Goal: Information Seeking & Learning: Learn about a topic

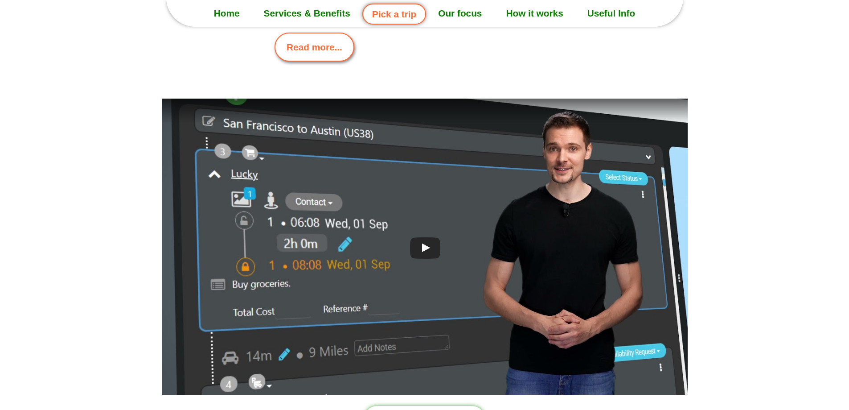
scroll to position [2363, 0]
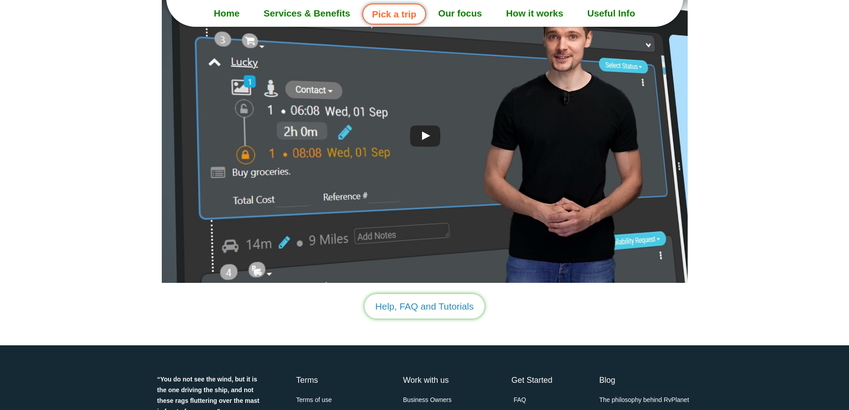
click at [535, 15] on link "How it works" at bounding box center [534, 13] width 81 height 22
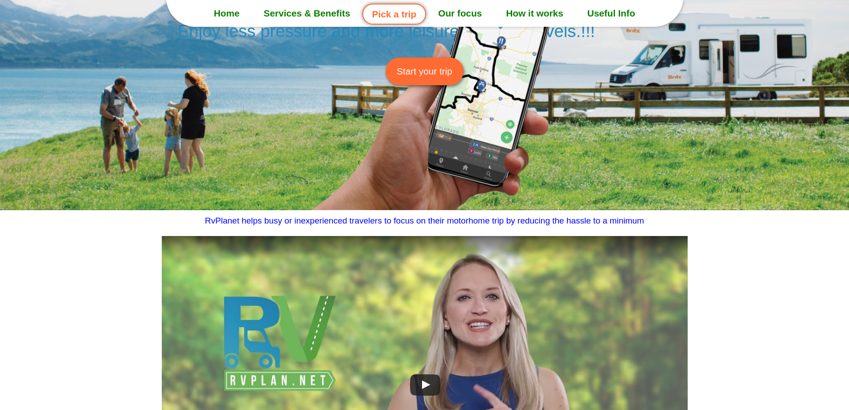
scroll to position [178, 0]
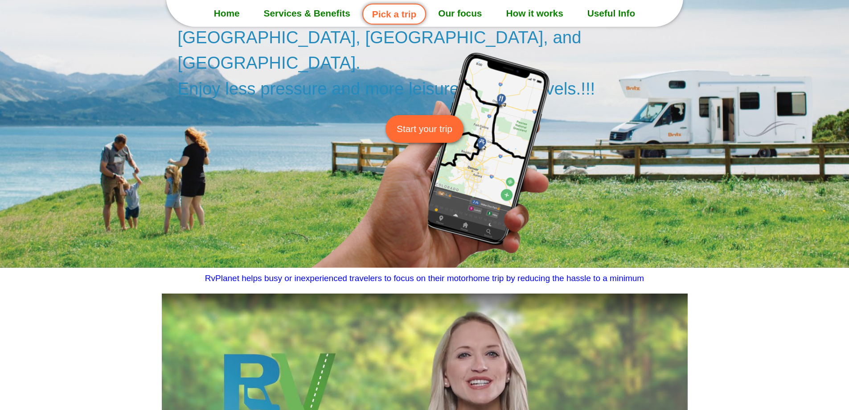
click at [426, 115] on link "Start your trip" at bounding box center [425, 128] width 78 height 27
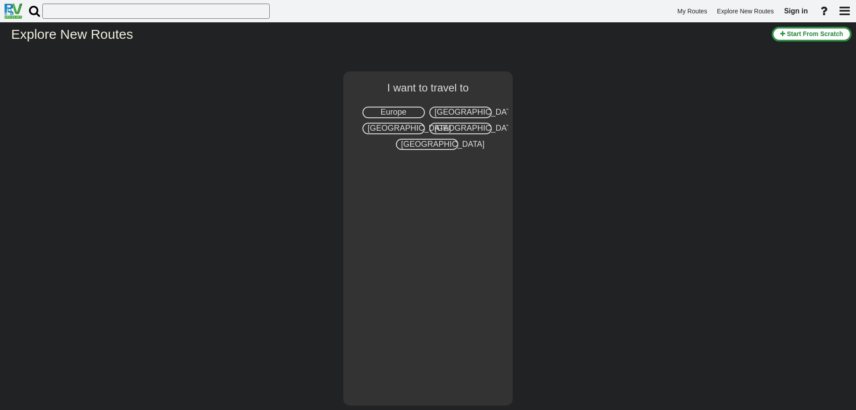
click at [403, 110] on span "Europe" at bounding box center [393, 111] width 26 height 9
select select "number:1"
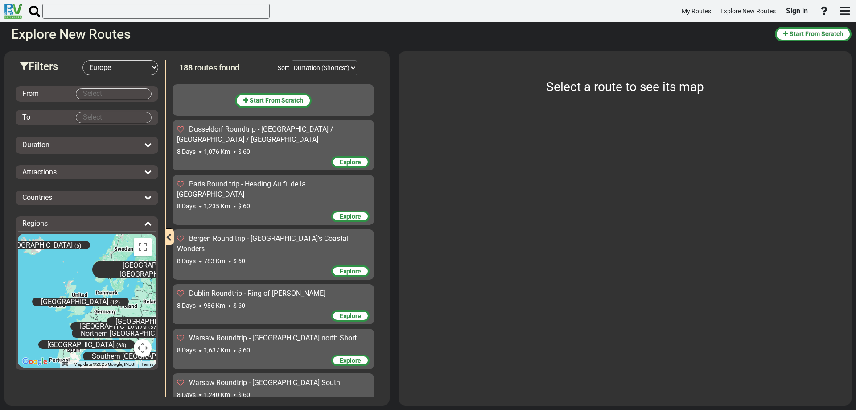
click at [108, 92] on body "My Routes Explore New Routes Sign in ×" at bounding box center [428, 205] width 856 height 410
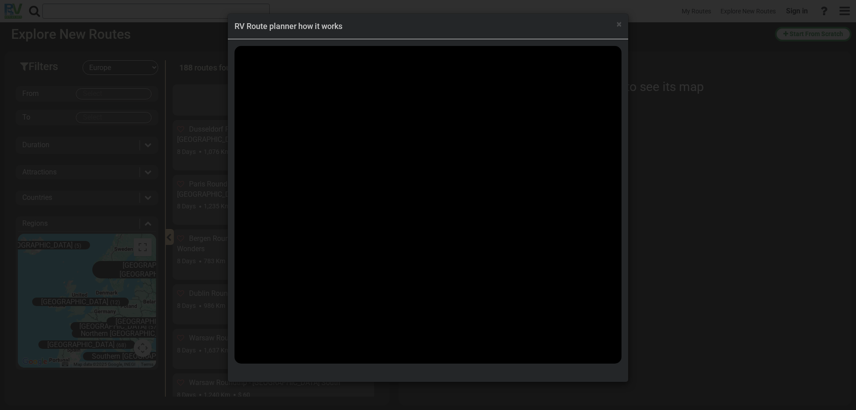
click at [130, 93] on div "× RV Route planner how it works" at bounding box center [428, 205] width 856 height 410
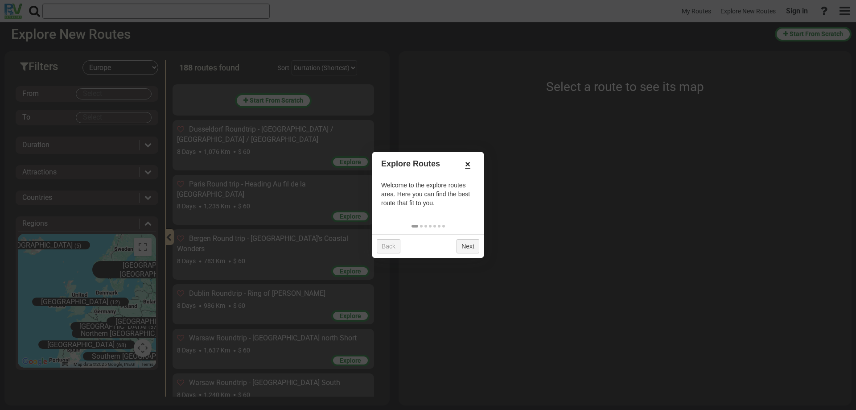
click at [467, 165] on link "×" at bounding box center [468, 164] width 14 height 15
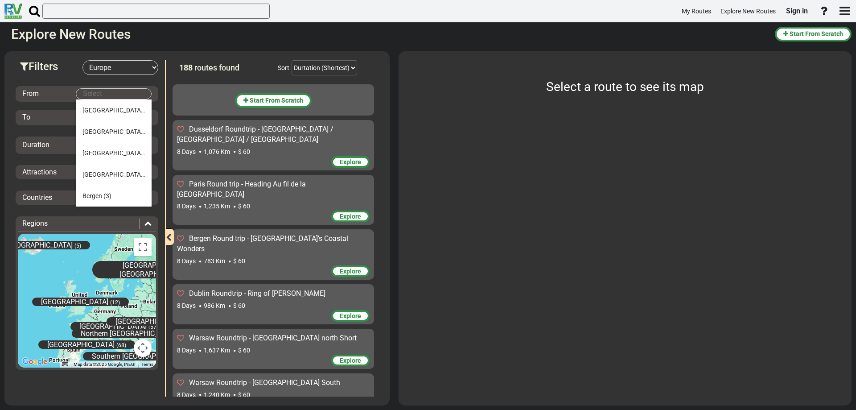
click at [113, 93] on body "My Routes Explore New Routes Sign in ×" at bounding box center [428, 205] width 856 height 410
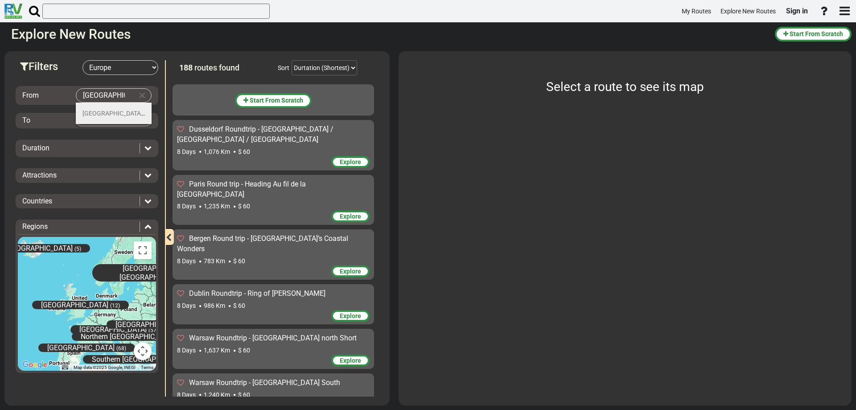
click at [107, 107] on li "Oslo (6)" at bounding box center [114, 113] width 76 height 21
type input "Oslo"
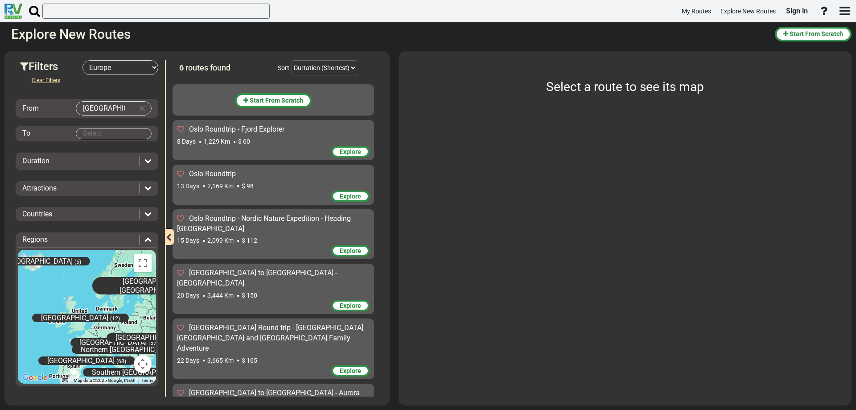
click at [101, 136] on body "My Routes Explore New Routes Sign in ×" at bounding box center [428, 205] width 856 height 410
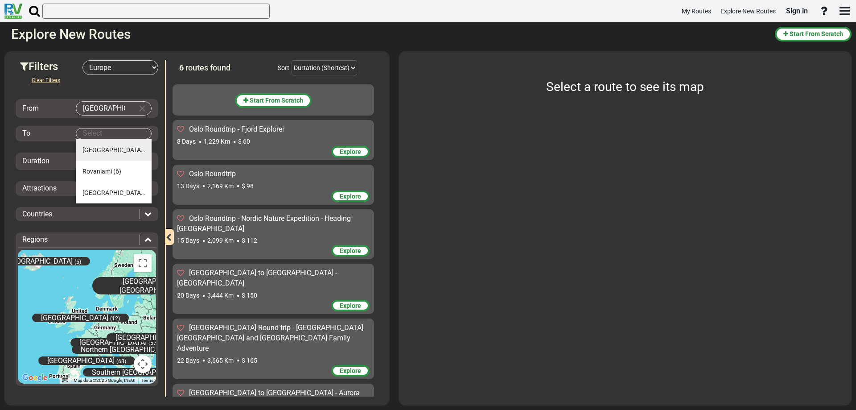
click at [104, 156] on li "Oslo (6)" at bounding box center [114, 149] width 76 height 21
type input "Oslo"
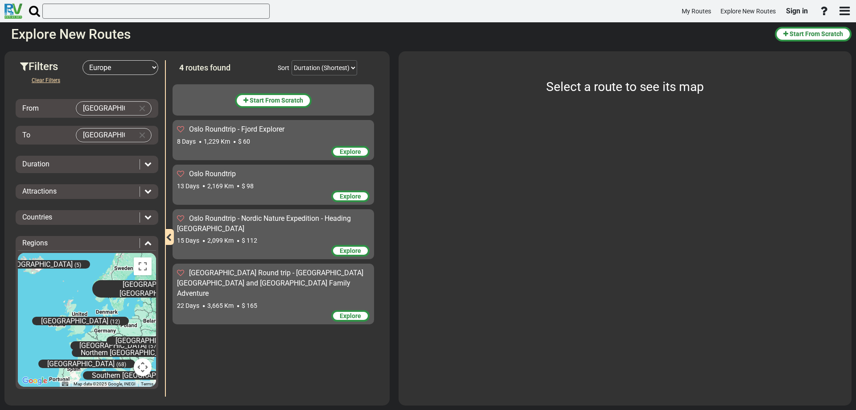
scroll to position [0, 0]
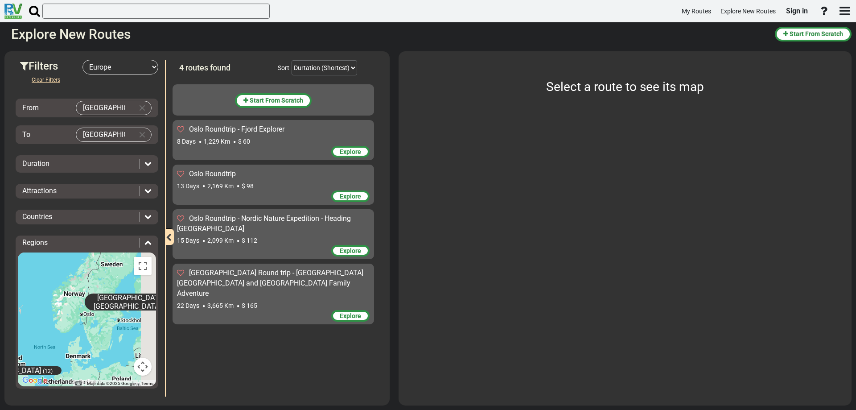
drag, startPoint x: 102, startPoint y: 287, endPoint x: 31, endPoint y: 337, distance: 86.7
click at [31, 337] on div "Central Europe (57) Eastern Europe (31) Great Britain (12) Iceland (5) North Eu…" at bounding box center [87, 319] width 138 height 134
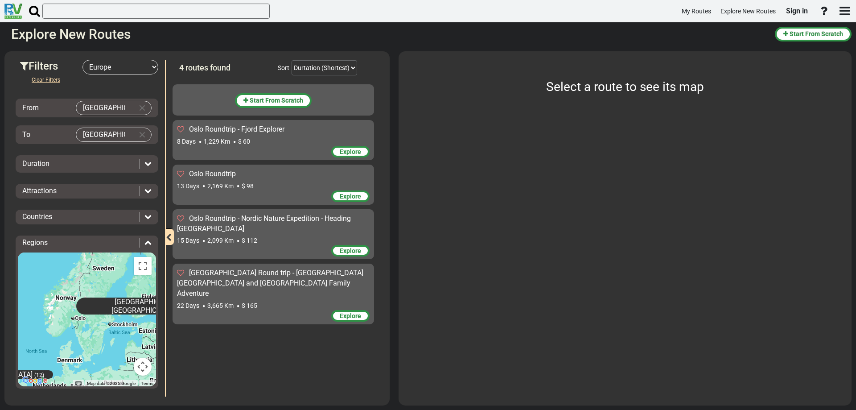
click at [144, 161] on icon at bounding box center [147, 163] width 7 height 7
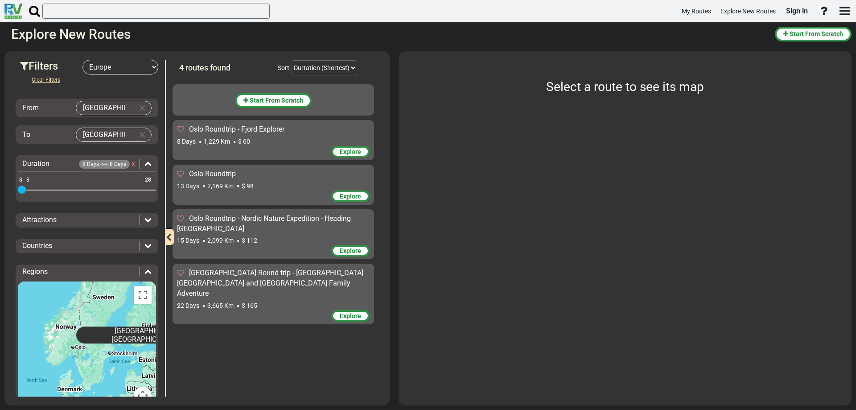
drag, startPoint x: 149, startPoint y: 190, endPoint x: 0, endPoint y: 189, distance: 149.4
click at [0, 189] on div "Filters -- Select Destination -- Europe United States Canada Australia New Zeal…" at bounding box center [428, 228] width 856 height 363
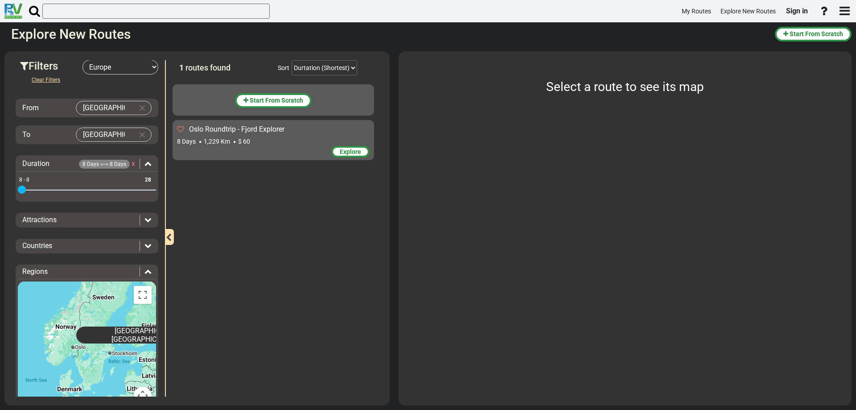
click at [295, 128] on div "Oslo Roundtrip - Fjord Explorer" at bounding box center [273, 129] width 193 height 10
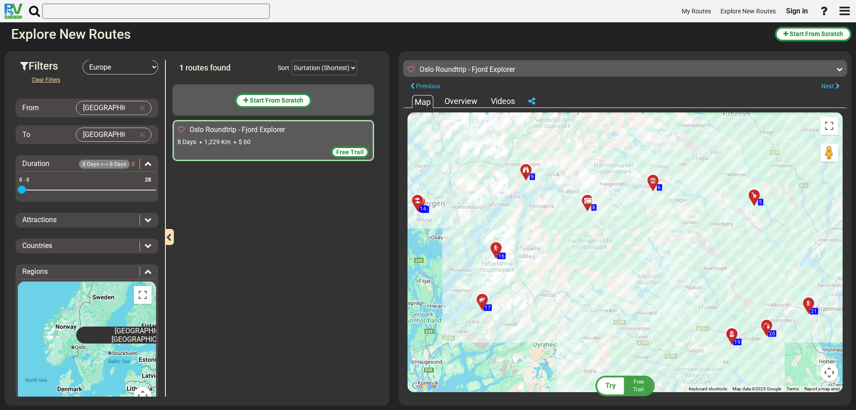
drag, startPoint x: 583, startPoint y: 230, endPoint x: 676, endPoint y: 284, distance: 108.1
click at [676, 284] on div "To activate drag with keyboard, press Alt + Enter. Once in keyboard drag state,…" at bounding box center [625, 252] width 435 height 280
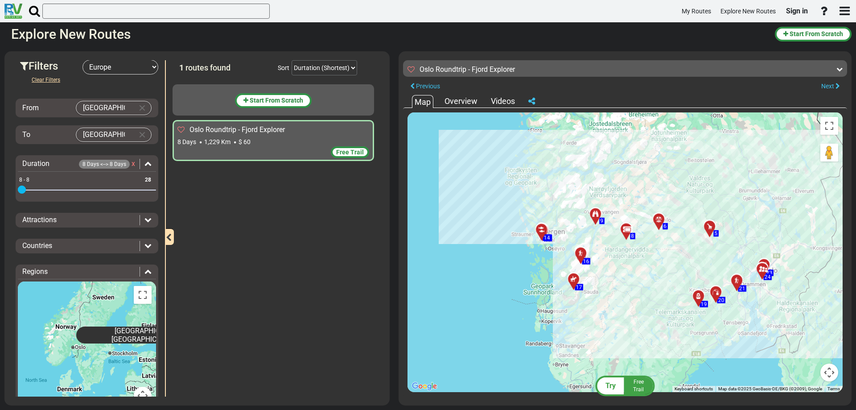
click at [464, 100] on div "Overview" at bounding box center [460, 101] width 37 height 12
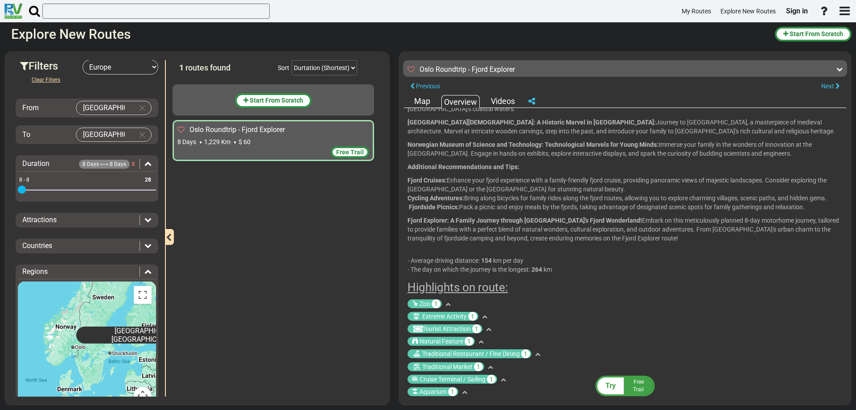
scroll to position [251, 0]
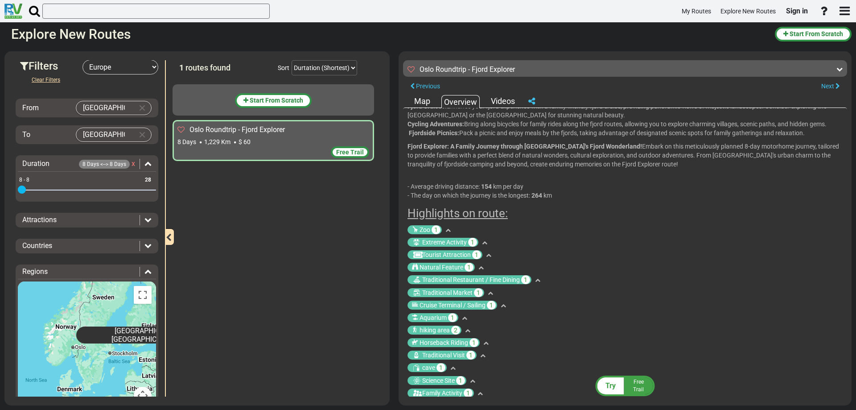
click at [450, 227] on icon at bounding box center [447, 229] width 5 height 5
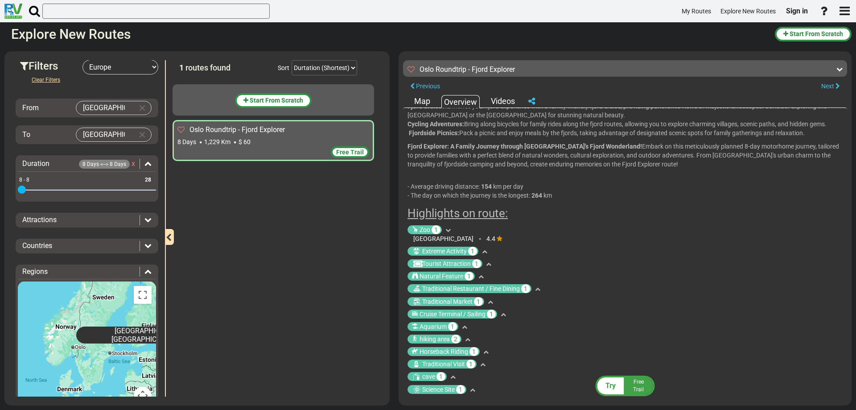
click at [449, 227] on icon at bounding box center [447, 229] width 5 height 5
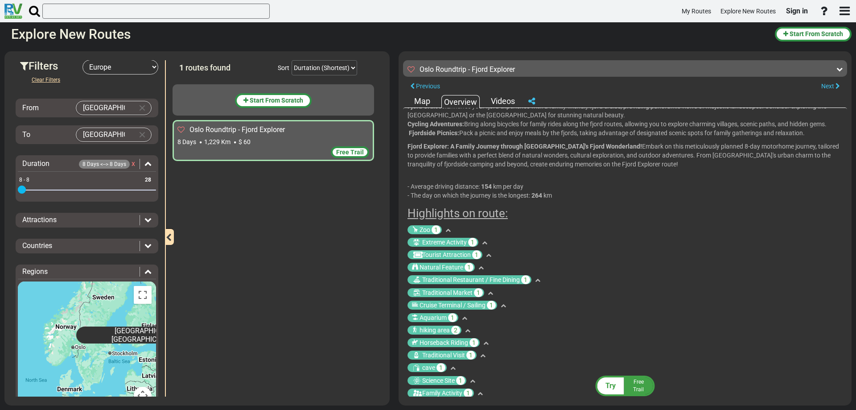
click at [502, 91] on div "Previous Next" at bounding box center [625, 86] width 444 height 12
click at [349, 67] on select "Durtation (Shortest) Durtation (Longest) Distance (Shortest) Distance (Longest)…" at bounding box center [325, 67] width 66 height 15
click at [351, 67] on select "Durtation (Shortest) Durtation (Longest) Distance (Shortest) Distance (Longest)…" at bounding box center [325, 67] width 66 height 15
click at [344, 242] on div "Start From Scratch Oslo Roundtrip - Fjord Explorer 8 Days 1,229 Km" at bounding box center [276, 238] width 206 height 317
click at [433, 104] on div "Map Overview Videos" at bounding box center [625, 101] width 435 height 13
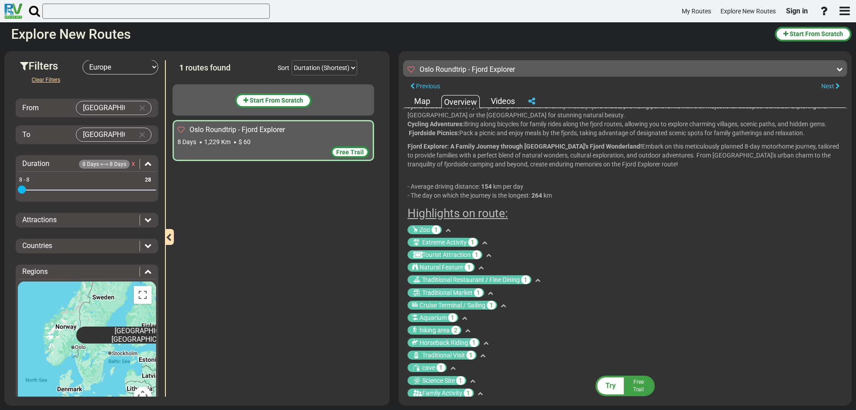
click at [428, 102] on div "Map" at bounding box center [422, 101] width 21 height 12
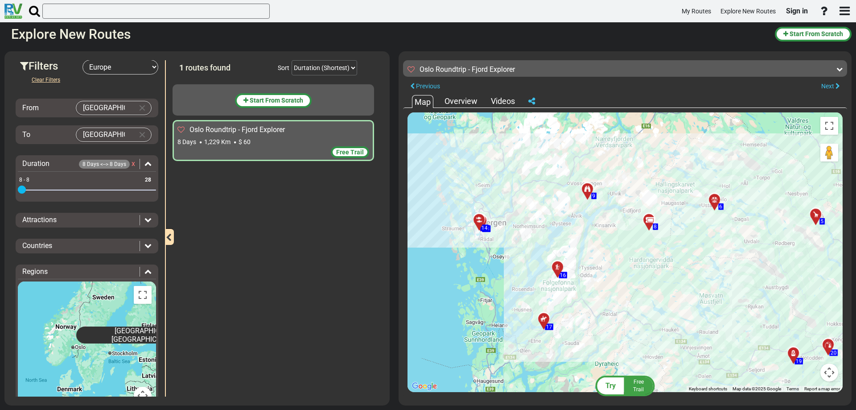
drag, startPoint x: 538, startPoint y: 254, endPoint x: 694, endPoint y: 298, distance: 162.3
click at [694, 298] on div "To activate drag with keyboard, press Alt + Enter. Once in keyboard drag state,…" at bounding box center [625, 252] width 435 height 280
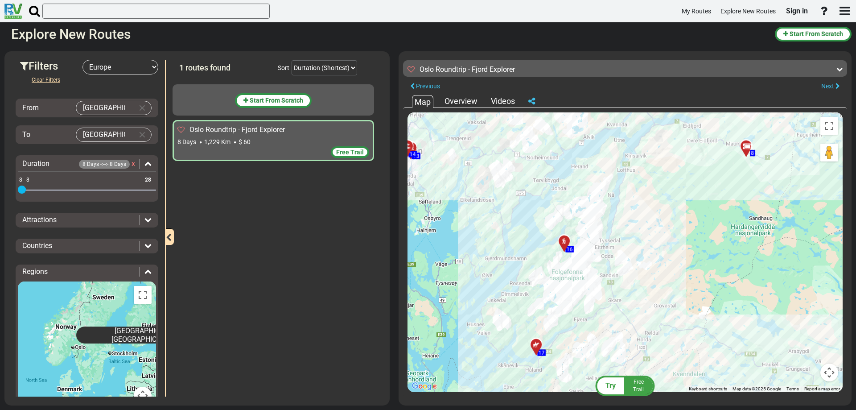
click at [565, 241] on div at bounding box center [567, 245] width 15 height 14
click at [609, 204] on button "Close" at bounding box center [606, 200] width 11 height 12
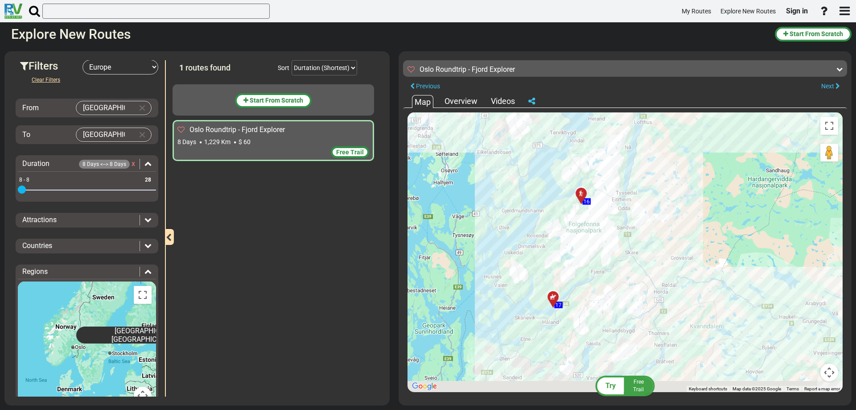
drag, startPoint x: 568, startPoint y: 305, endPoint x: 597, endPoint y: 228, distance: 82.4
click at [597, 228] on div "To activate drag with keyboard, press Alt + Enter. Once in keyboard drag state,…" at bounding box center [625, 252] width 435 height 280
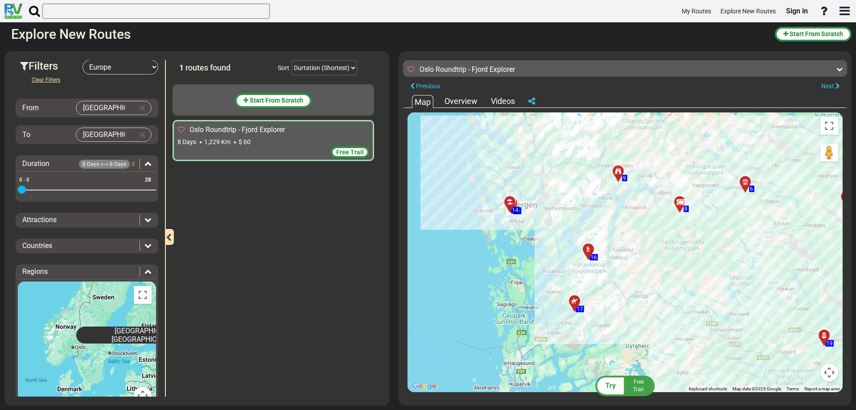
drag, startPoint x: 641, startPoint y: 193, endPoint x: 596, endPoint y: 272, distance: 90.7
click at [596, 272] on div "To activate drag with keyboard, press Alt + Enter. Once in keyboard drag state,…" at bounding box center [625, 252] width 435 height 280
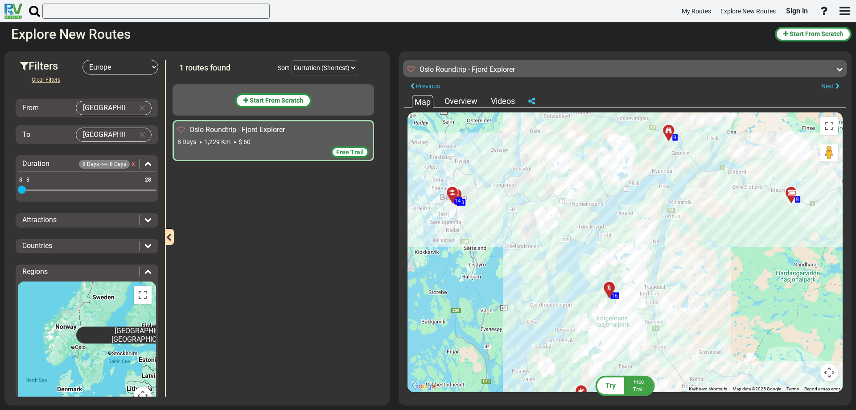
drag, startPoint x: 583, startPoint y: 213, endPoint x: 563, endPoint y: 216, distance: 20.2
click at [561, 218] on div "To activate drag with keyboard, press Alt + Enter. Once in keyboard drag state,…" at bounding box center [625, 252] width 435 height 280
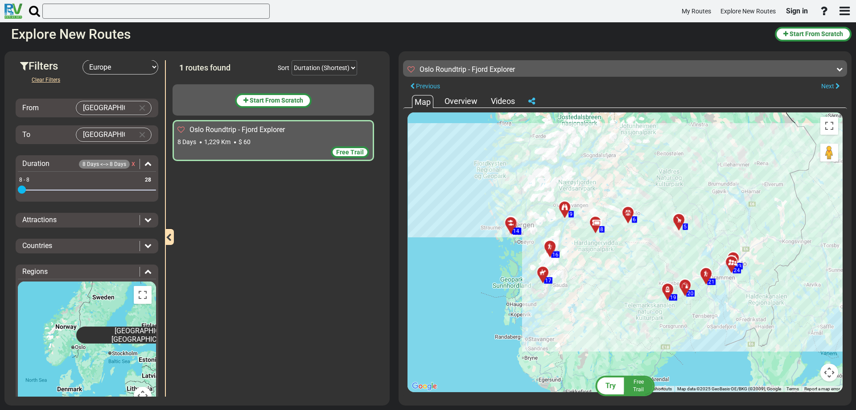
drag, startPoint x: 738, startPoint y: 262, endPoint x: 640, endPoint y: 257, distance: 98.2
click at [640, 257] on div "To activate drag with keyboard, press Alt + Enter. Once in keyboard drag state,…" at bounding box center [625, 252] width 435 height 280
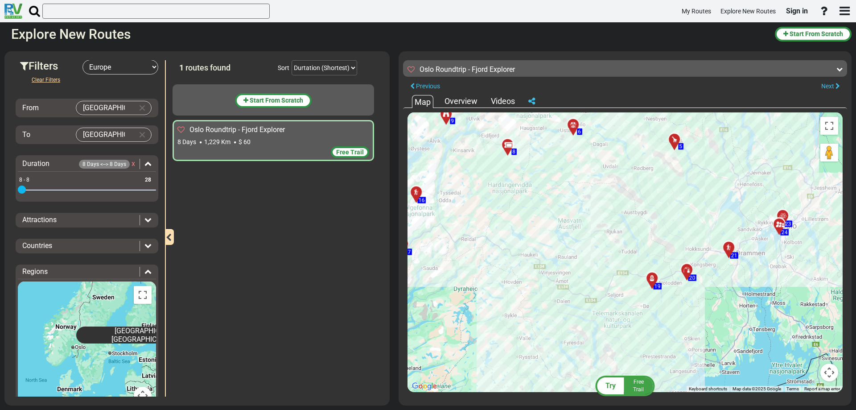
drag, startPoint x: 616, startPoint y: 254, endPoint x: 588, endPoint y: 253, distance: 28.1
click at [588, 253] on div "To activate drag with keyboard, press Alt + Enter. Once in keyboard drag state,…" at bounding box center [625, 252] width 435 height 280
